Goal: Find specific page/section: Find specific page/section

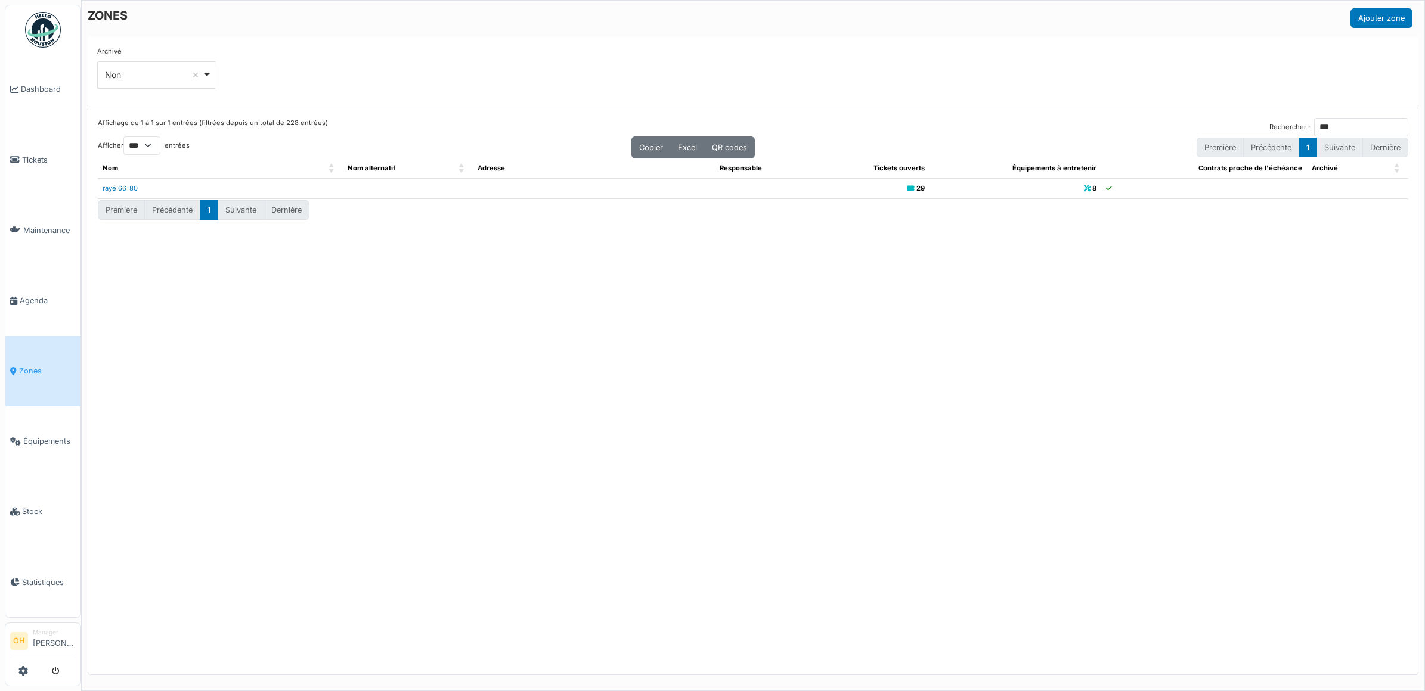
select select "***"
click at [32, 166] on link "Tickets" at bounding box center [42, 160] width 75 height 70
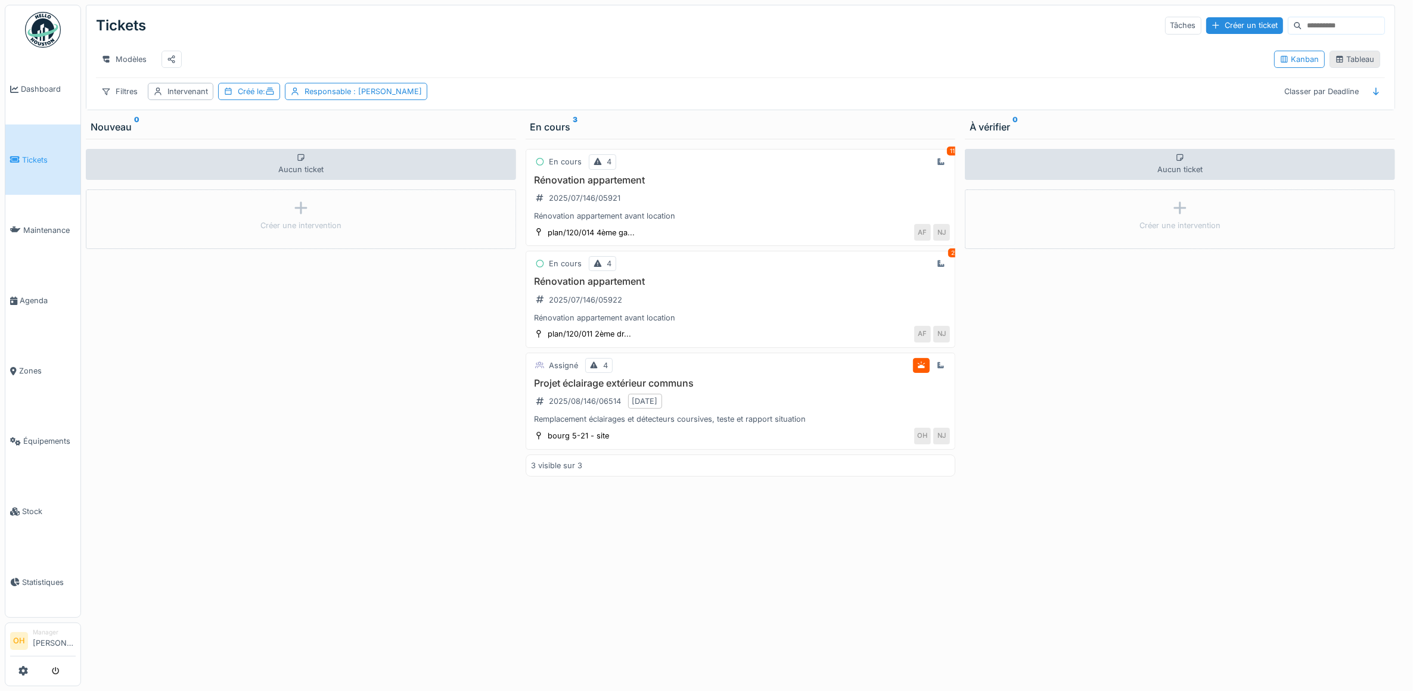
click at [1335, 63] on icon at bounding box center [1340, 59] width 10 height 8
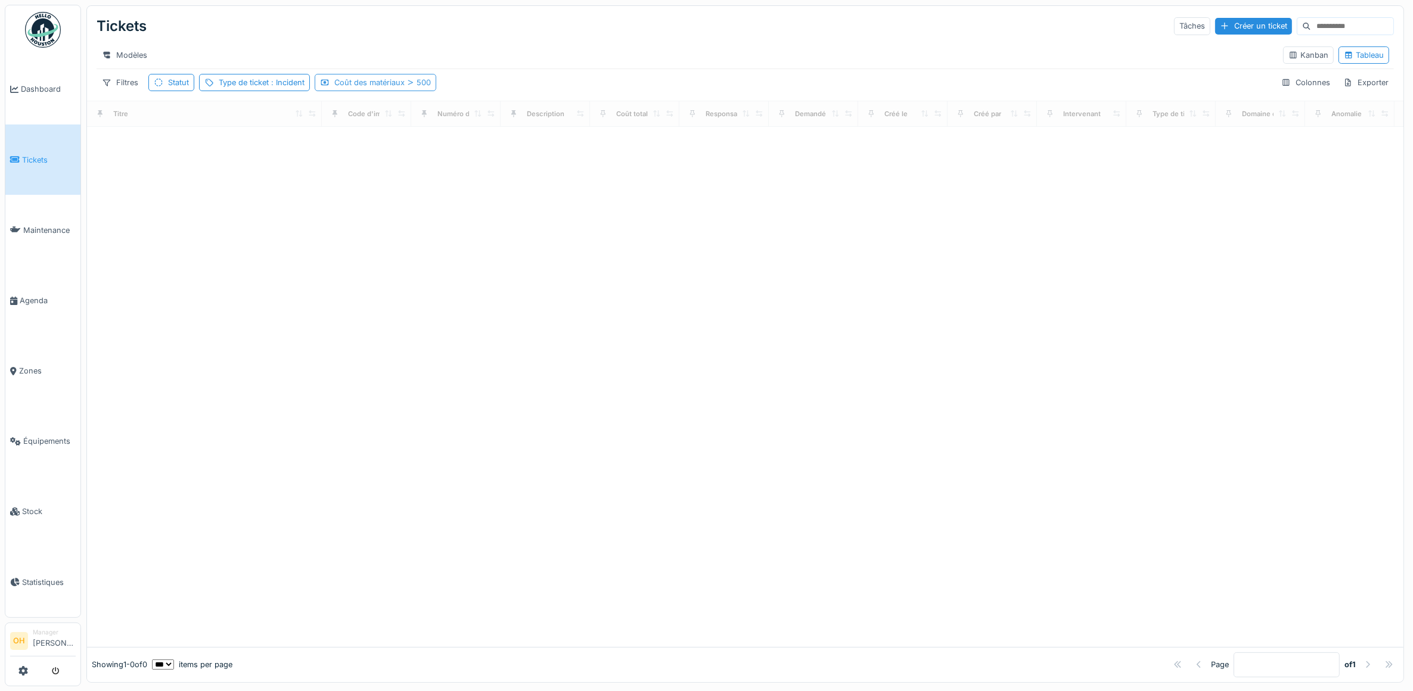
click at [350, 88] on div "Coût des matériaux 500" at bounding box center [382, 82] width 97 height 11
click at [514, 121] on div "Supprimer" at bounding box center [507, 125] width 61 height 16
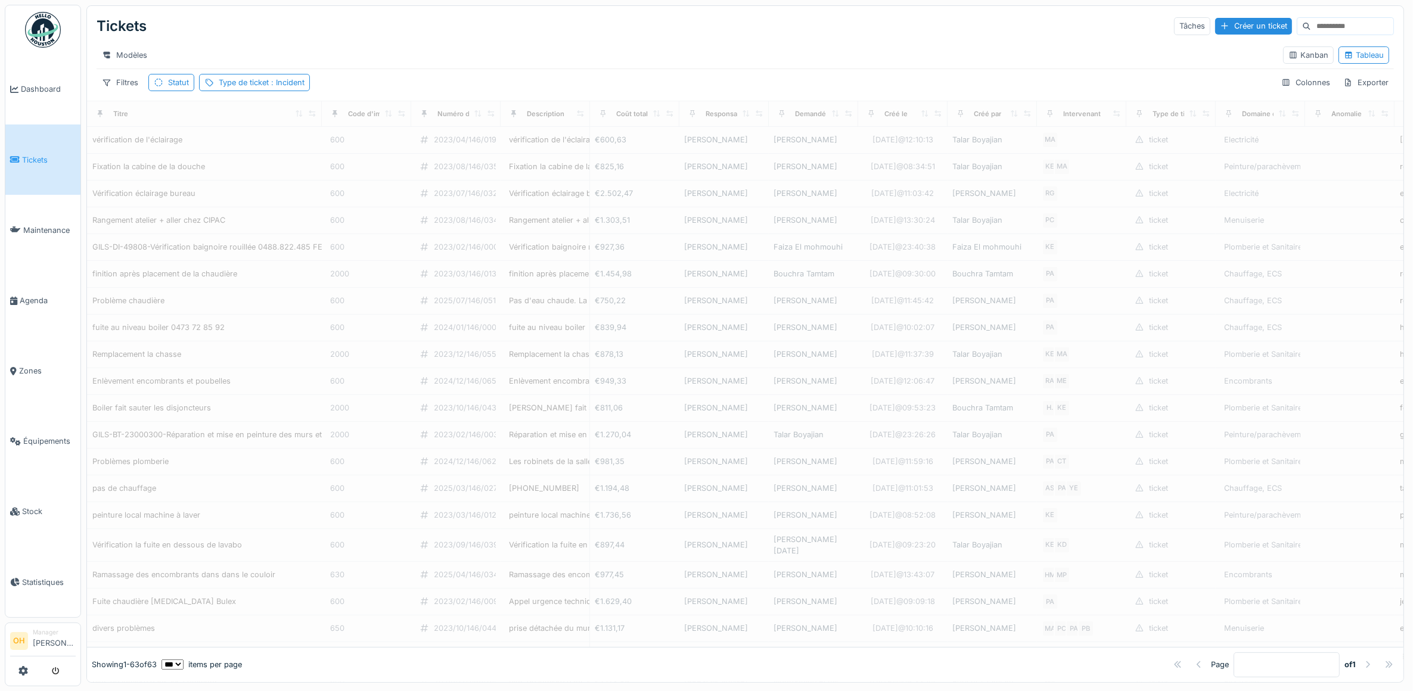
click at [508, 121] on div at bounding box center [513, 113] width 17 height 15
click at [264, 88] on div "Type de ticket : Incident" at bounding box center [262, 82] width 86 height 11
click at [329, 122] on div "Supprimer" at bounding box center [329, 125] width 61 height 16
click at [178, 88] on div "Statut" at bounding box center [178, 82] width 21 height 11
click at [257, 128] on div "Supprimer" at bounding box center [268, 125] width 61 height 16
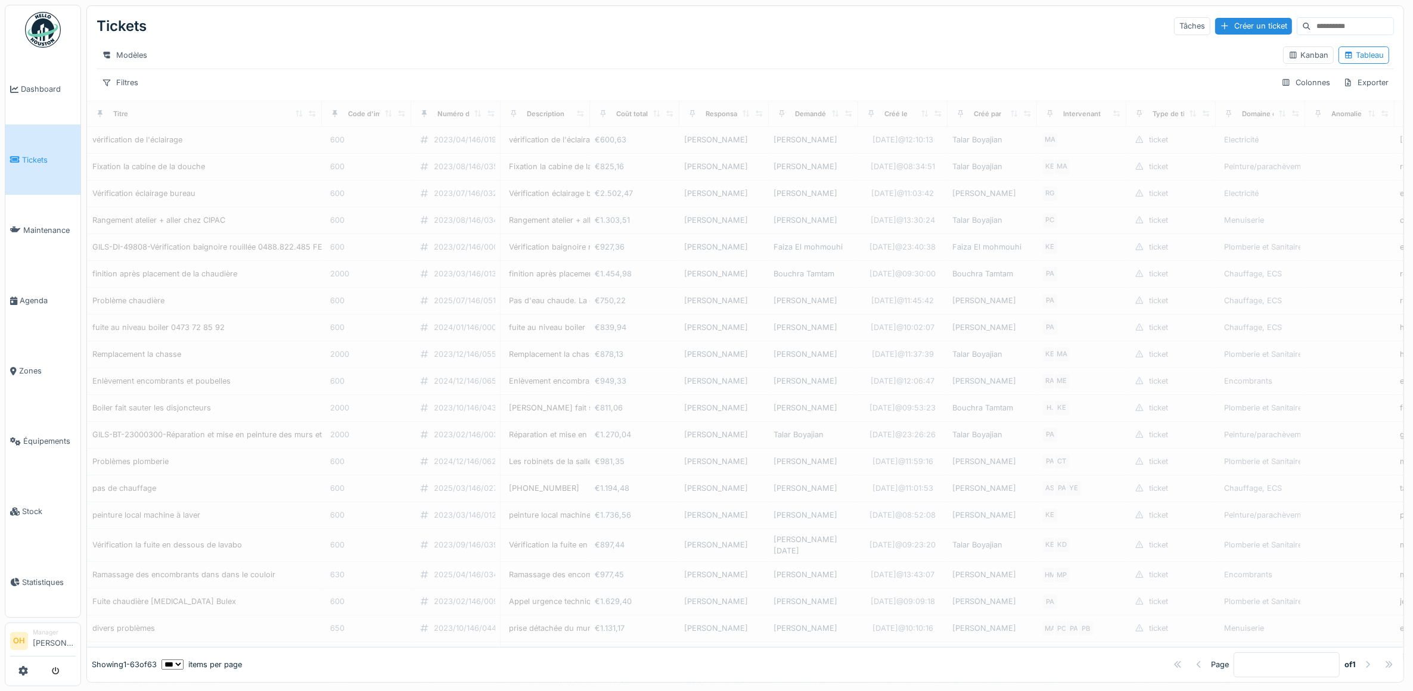
click at [303, 91] on div "Filtres Colonnes Exporter" at bounding box center [746, 82] width 1298 height 17
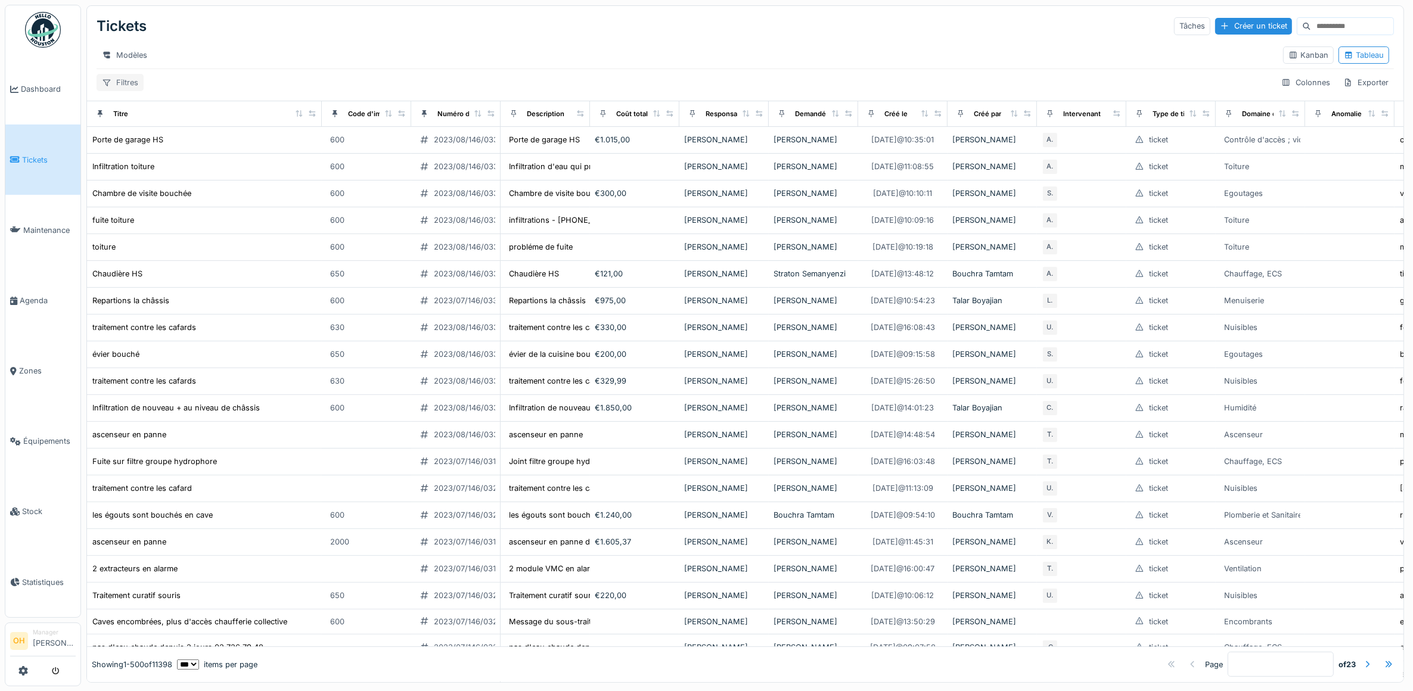
click at [117, 91] on div "Filtres" at bounding box center [120, 82] width 47 height 17
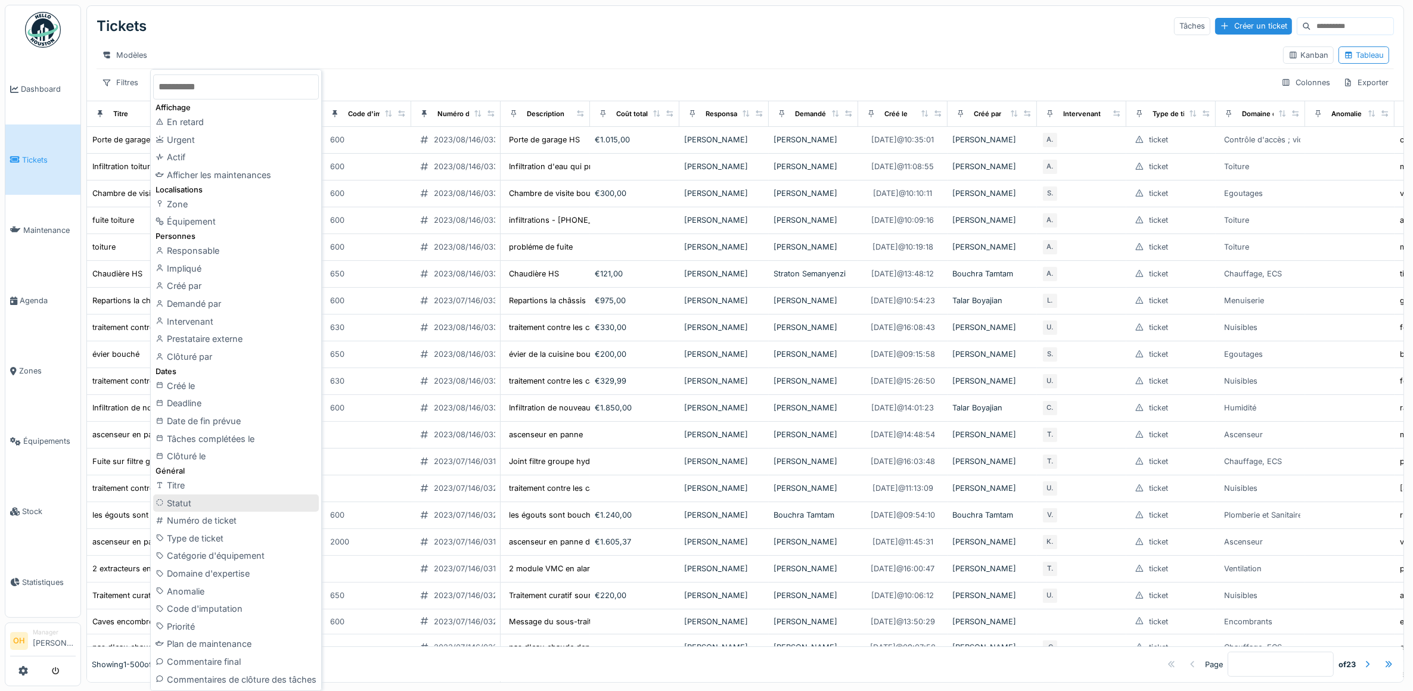
click at [190, 504] on div "Statut" at bounding box center [236, 504] width 166 height 18
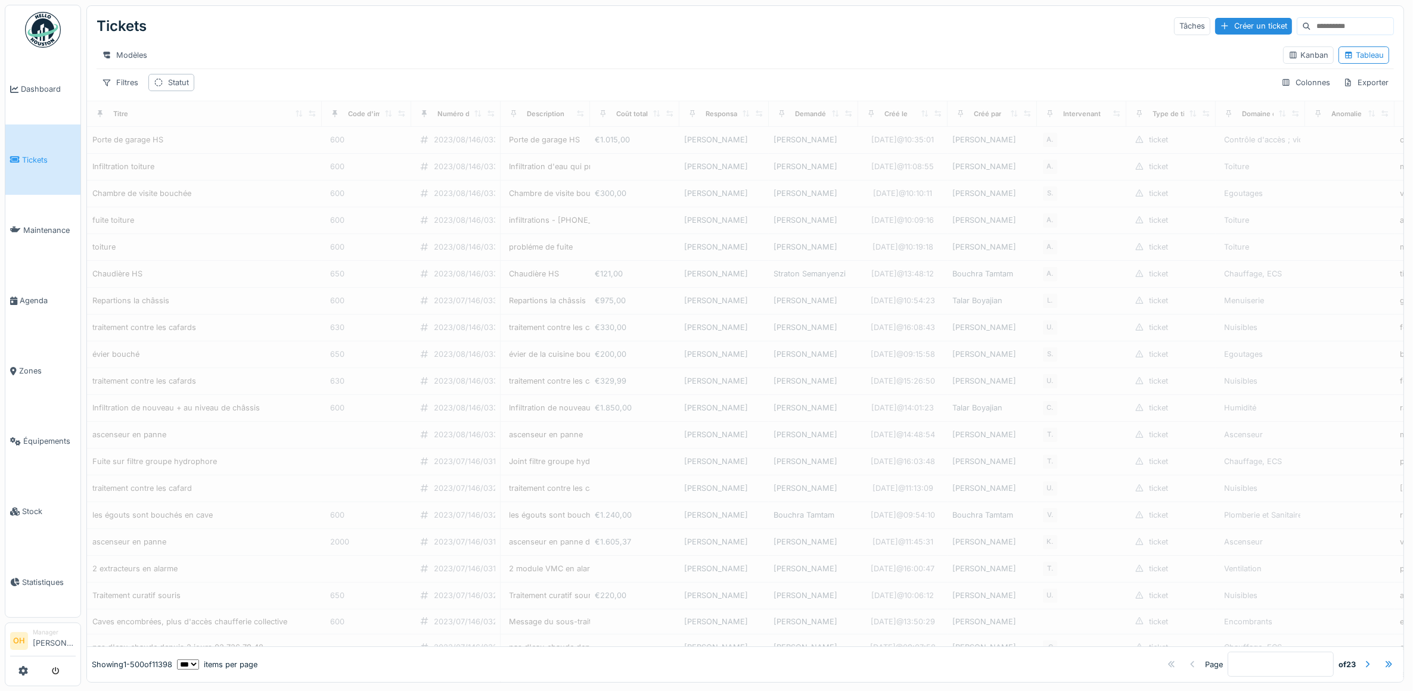
click at [165, 91] on div "Statut" at bounding box center [171, 82] width 46 height 17
click at [269, 69] on hr at bounding box center [746, 69] width 1298 height 1
click at [181, 88] on div "Statut" at bounding box center [178, 82] width 21 height 11
click at [325, 85] on div "Tickets Tâches Créer un ticket Modèles Kanban Tableau Filtres Statut Colonnes E…" at bounding box center [745, 53] width 1317 height 95
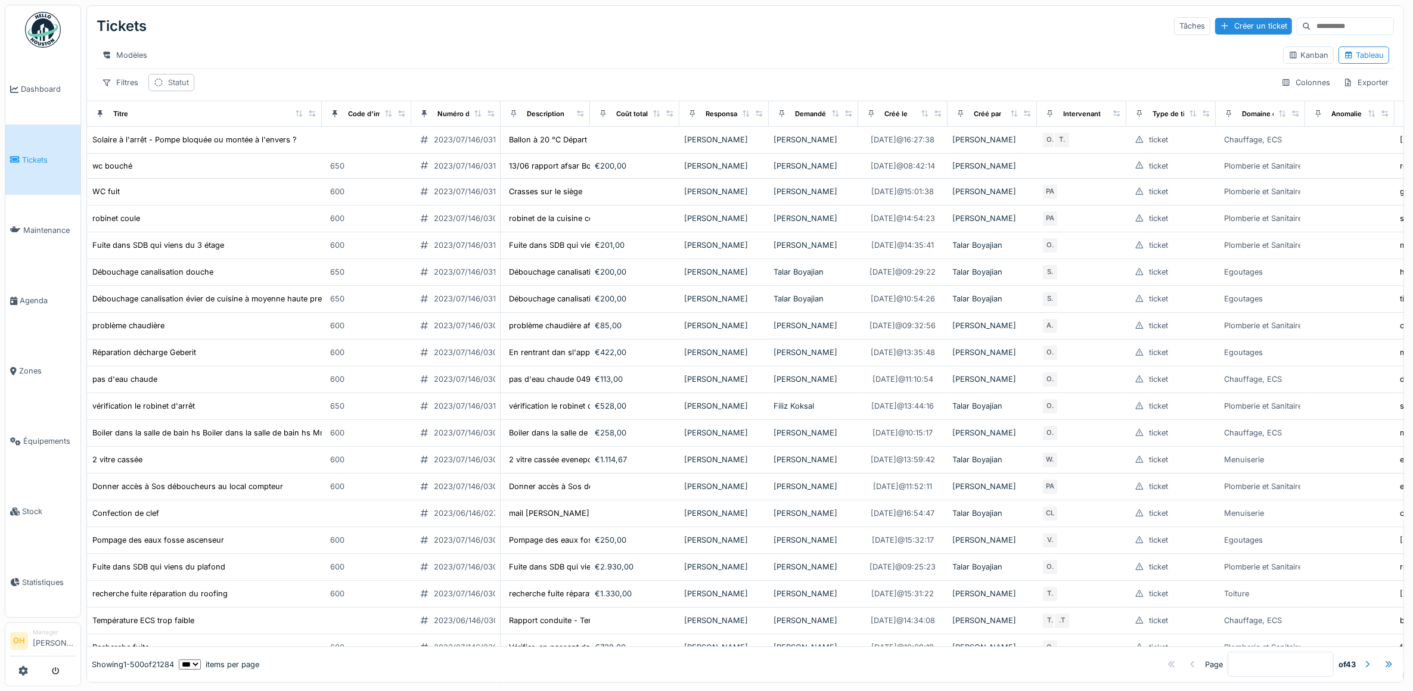
click at [179, 85] on div "Statut" at bounding box center [171, 82] width 46 height 17
click at [207, 127] on strong "est" at bounding box center [205, 125] width 12 height 11
click at [204, 158] on div "n'est pas" at bounding box center [202, 161] width 41 height 11
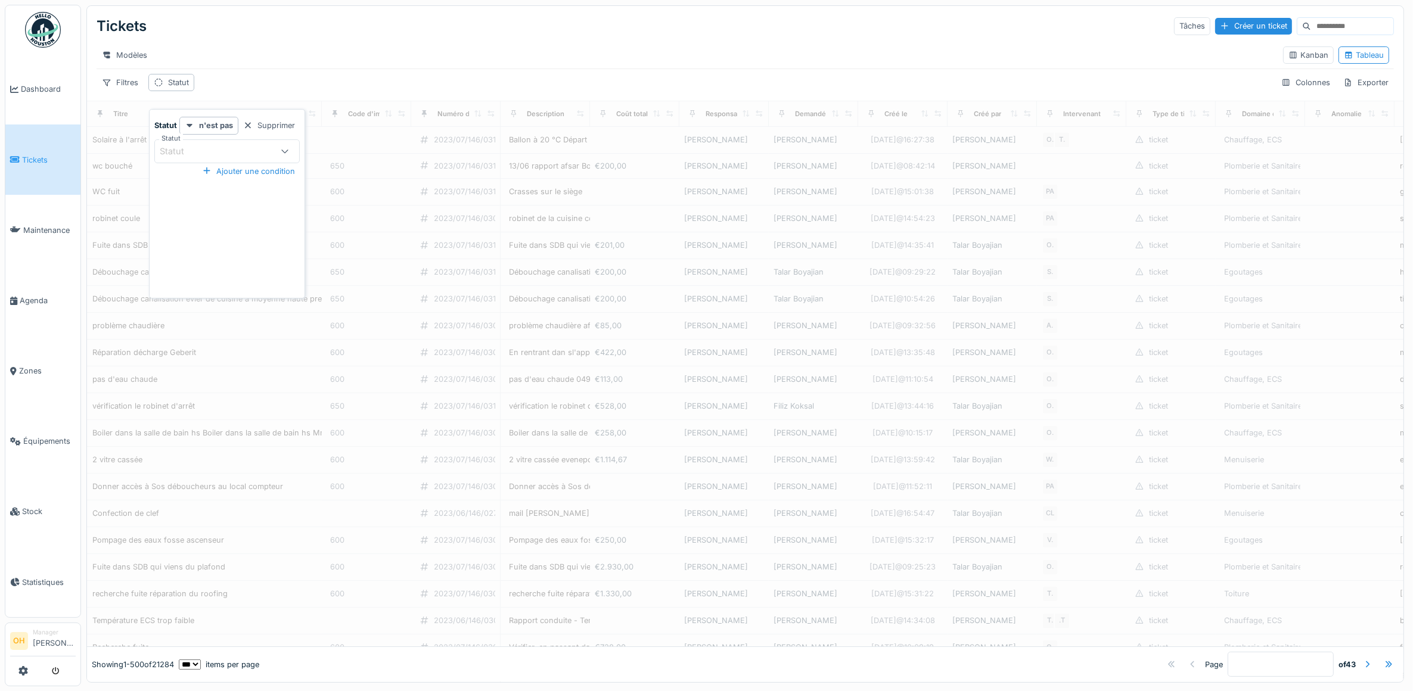
click at [191, 145] on div "Statut" at bounding box center [180, 151] width 41 height 13
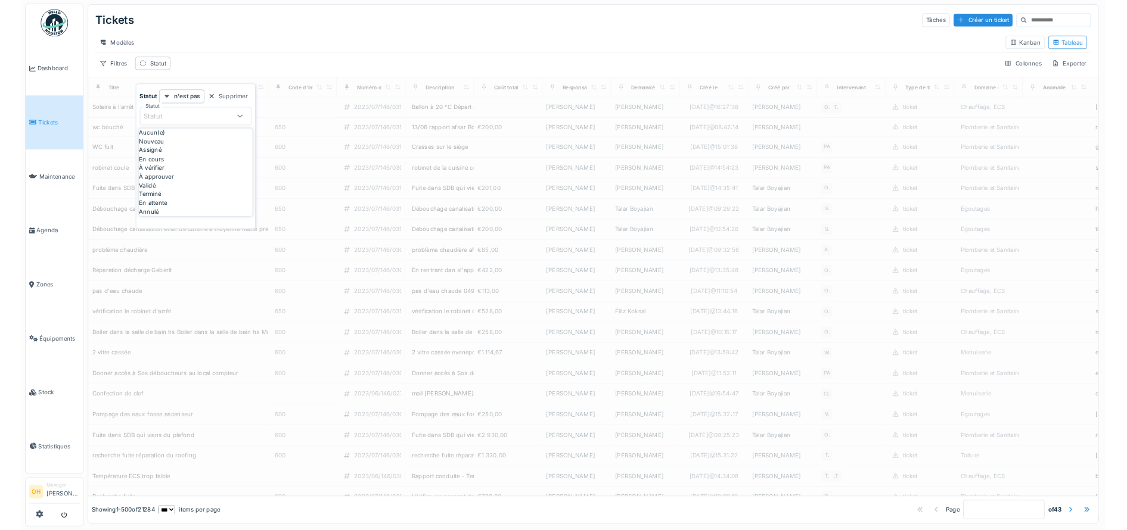
scroll to position [0, 0]
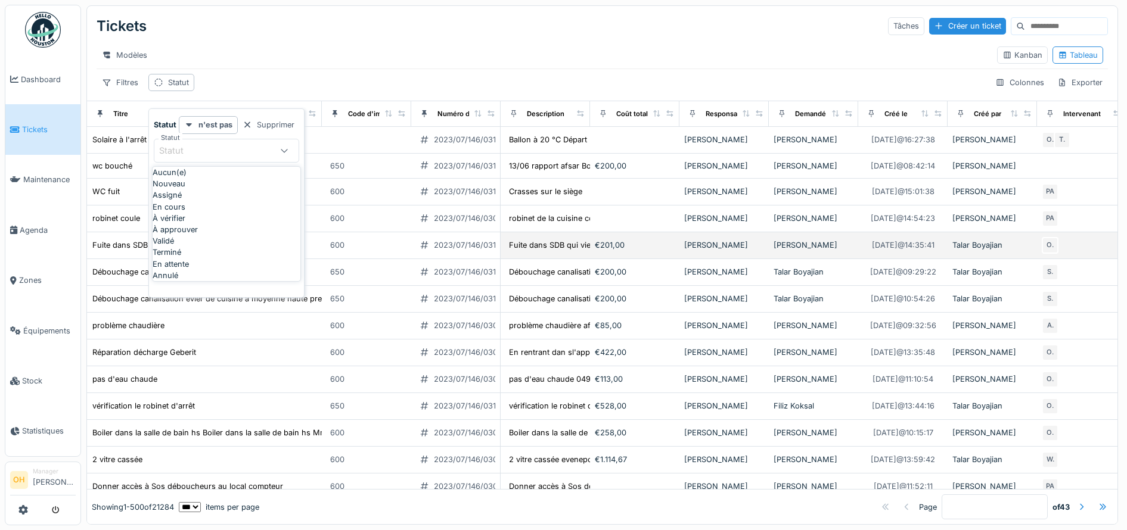
click at [340, 69] on div "Modèles Kanban Tableau" at bounding box center [602, 55] width 1011 height 27
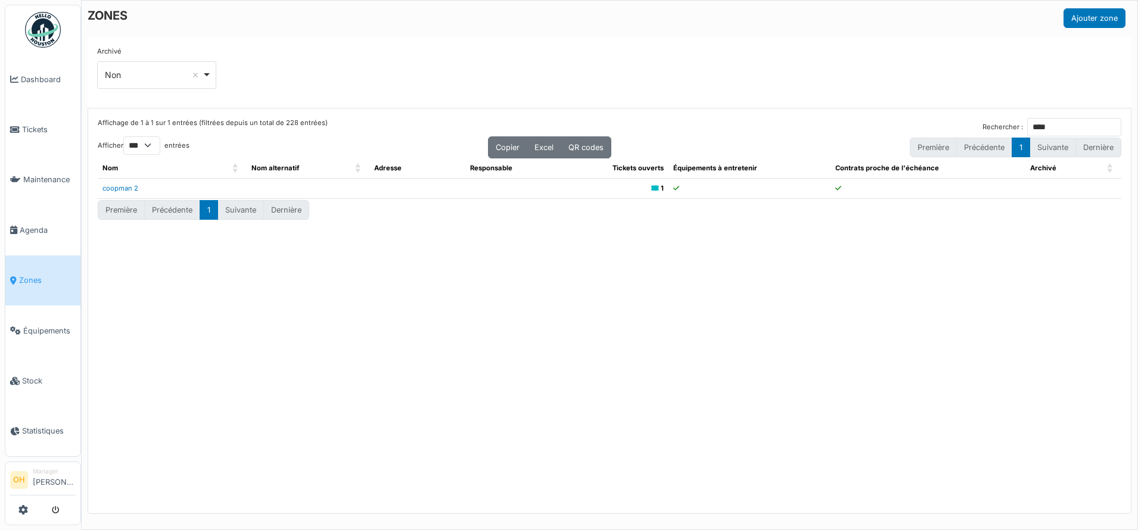
select select "***"
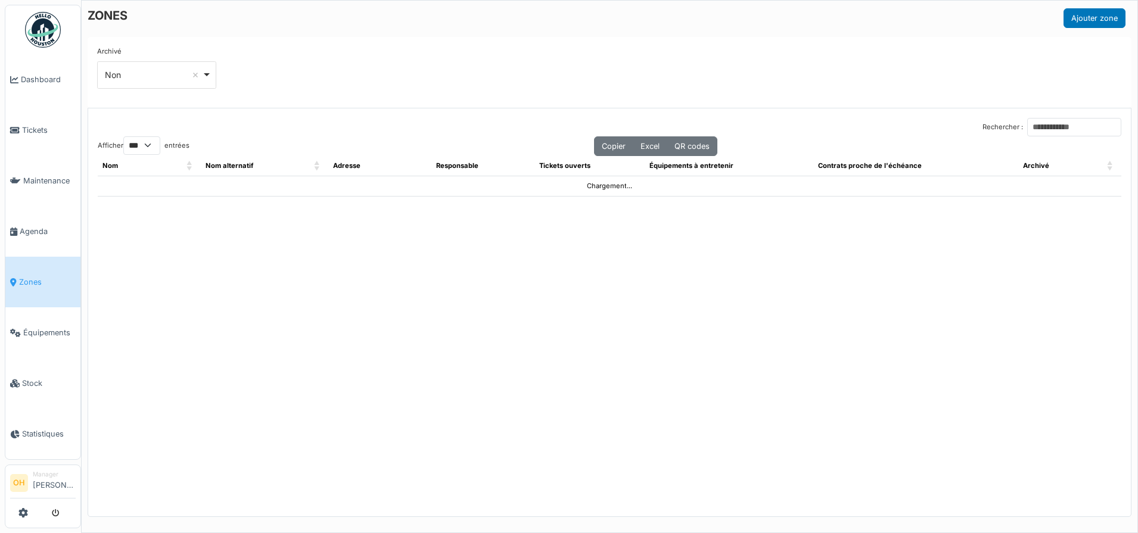
select select "***"
